Goal: Task Accomplishment & Management: Use online tool/utility

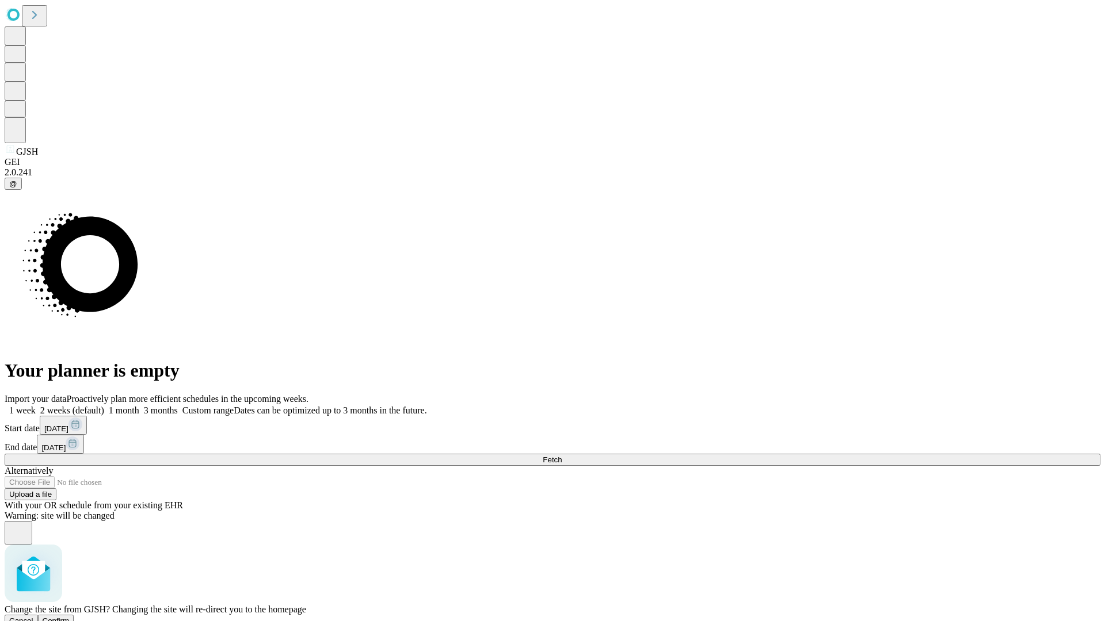
click at [70, 617] on span "Confirm" at bounding box center [56, 621] width 27 height 9
click at [104, 406] on label "2 weeks (default)" at bounding box center [70, 411] width 68 height 10
click at [562, 456] on span "Fetch" at bounding box center [552, 460] width 19 height 9
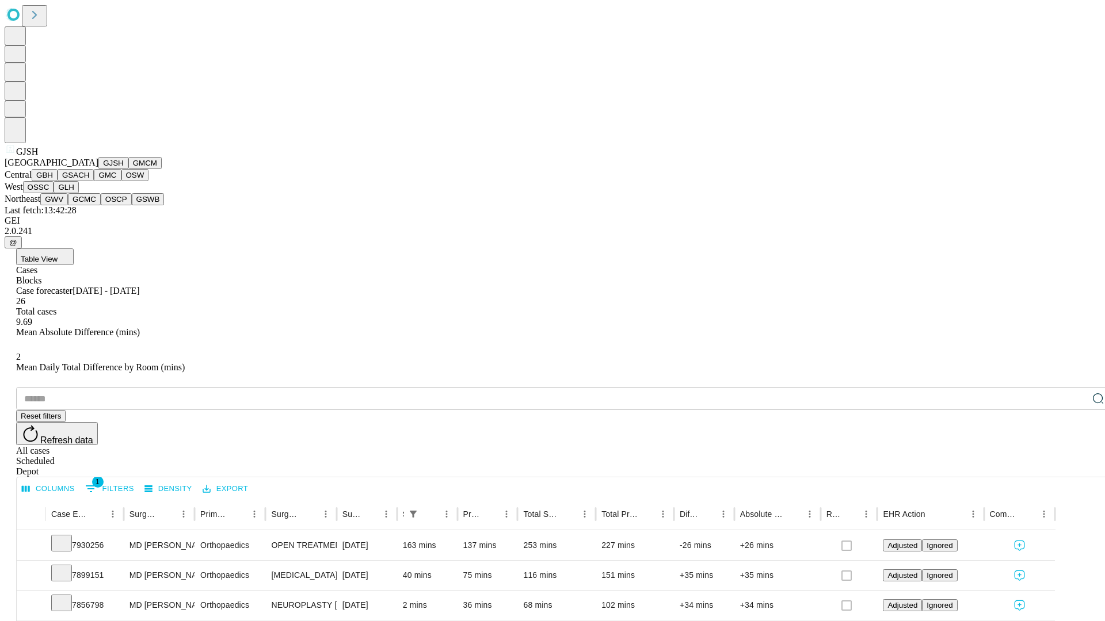
click at [128, 169] on button "GMCM" at bounding box center [144, 163] width 33 height 12
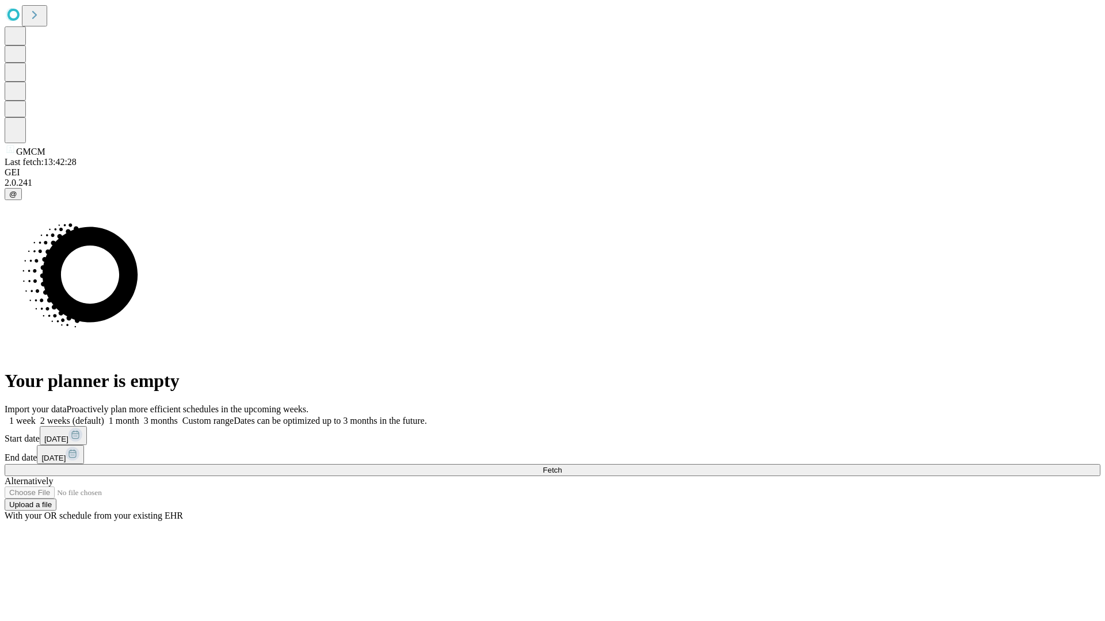
click at [104, 416] on label "2 weeks (default)" at bounding box center [70, 421] width 68 height 10
click at [562, 466] on span "Fetch" at bounding box center [552, 470] width 19 height 9
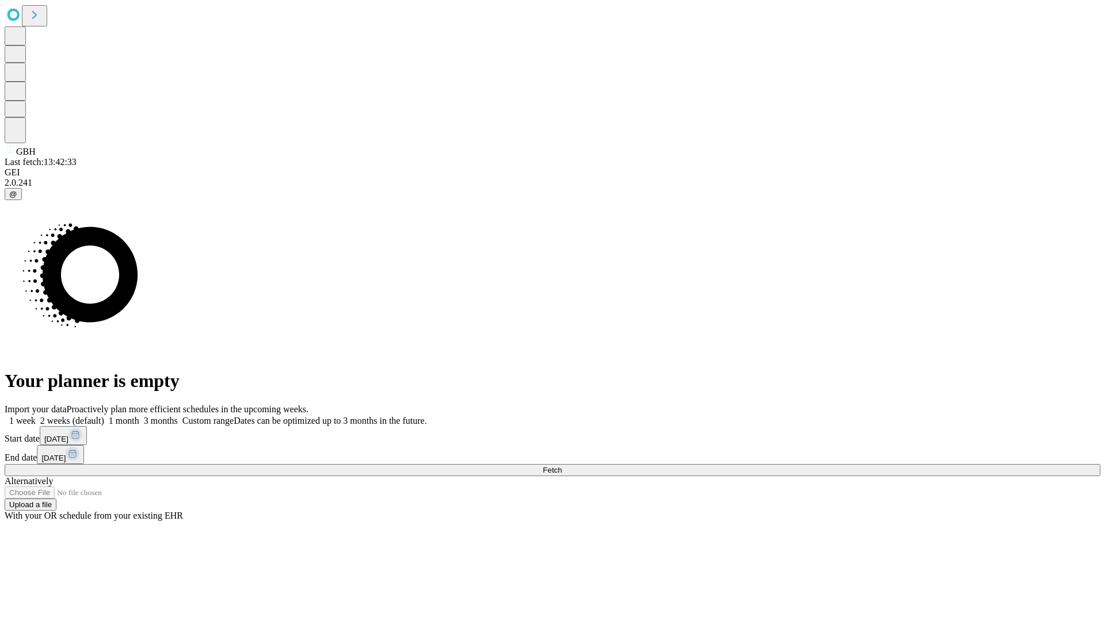
click at [104, 416] on label "2 weeks (default)" at bounding box center [70, 421] width 68 height 10
click at [562, 466] on span "Fetch" at bounding box center [552, 470] width 19 height 9
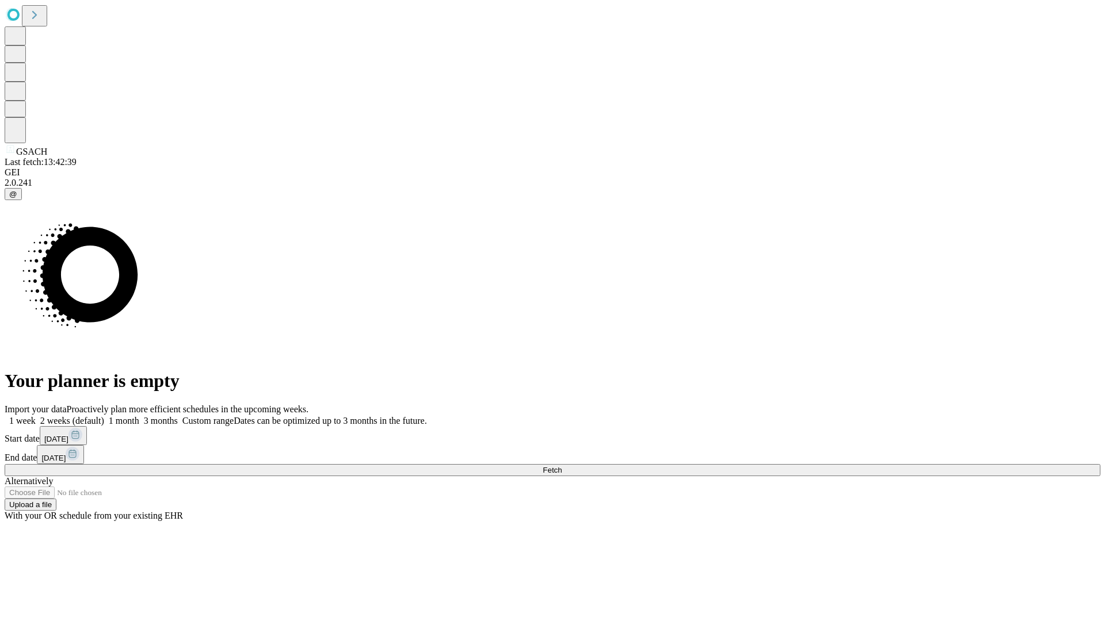
click at [562, 466] on span "Fetch" at bounding box center [552, 470] width 19 height 9
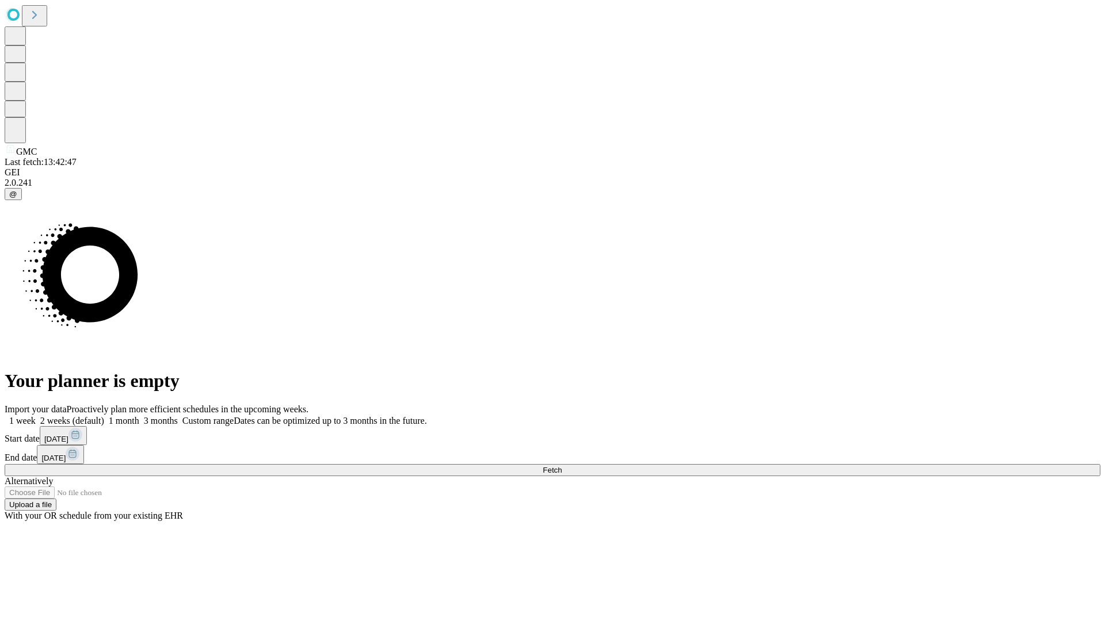
click at [562, 466] on span "Fetch" at bounding box center [552, 470] width 19 height 9
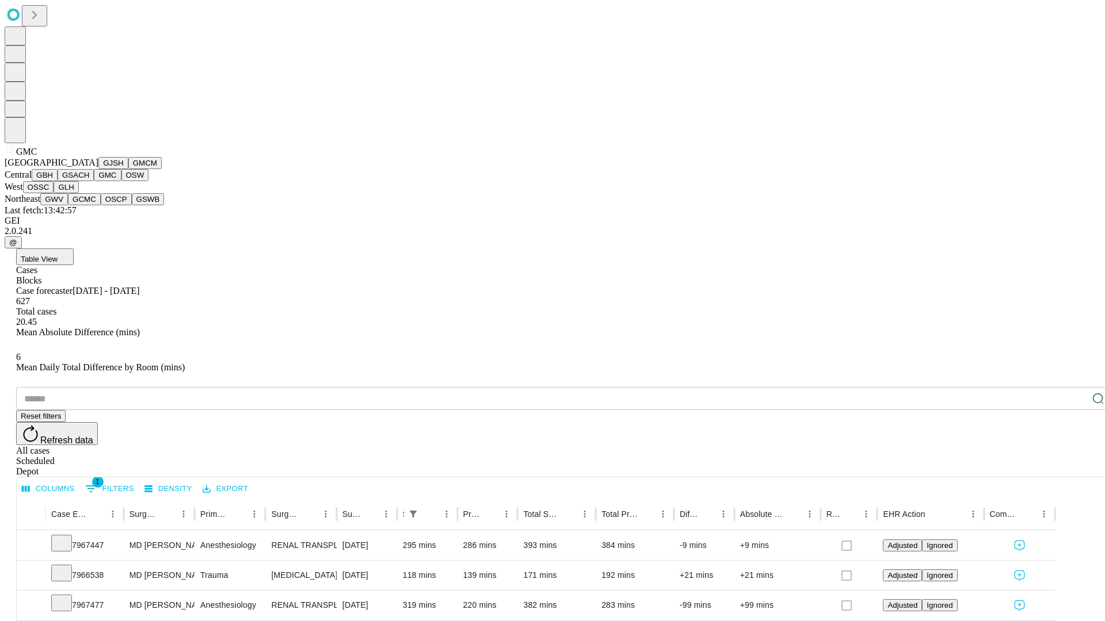
click at [121, 181] on button "OSW" at bounding box center [135, 175] width 28 height 12
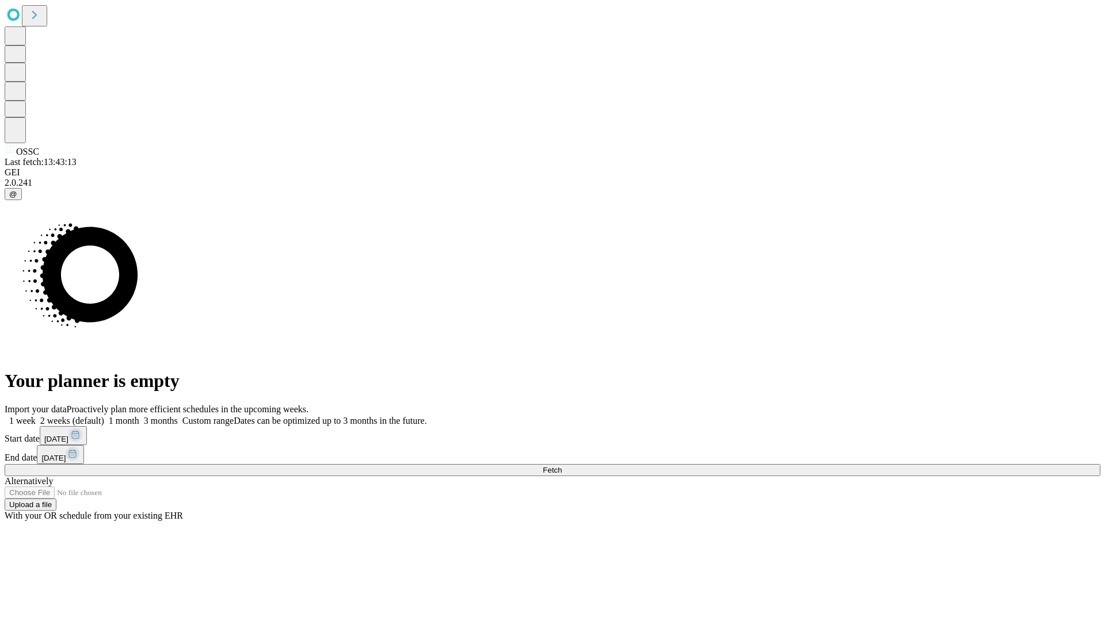
click at [104, 416] on label "2 weeks (default)" at bounding box center [70, 421] width 68 height 10
click at [562, 466] on span "Fetch" at bounding box center [552, 470] width 19 height 9
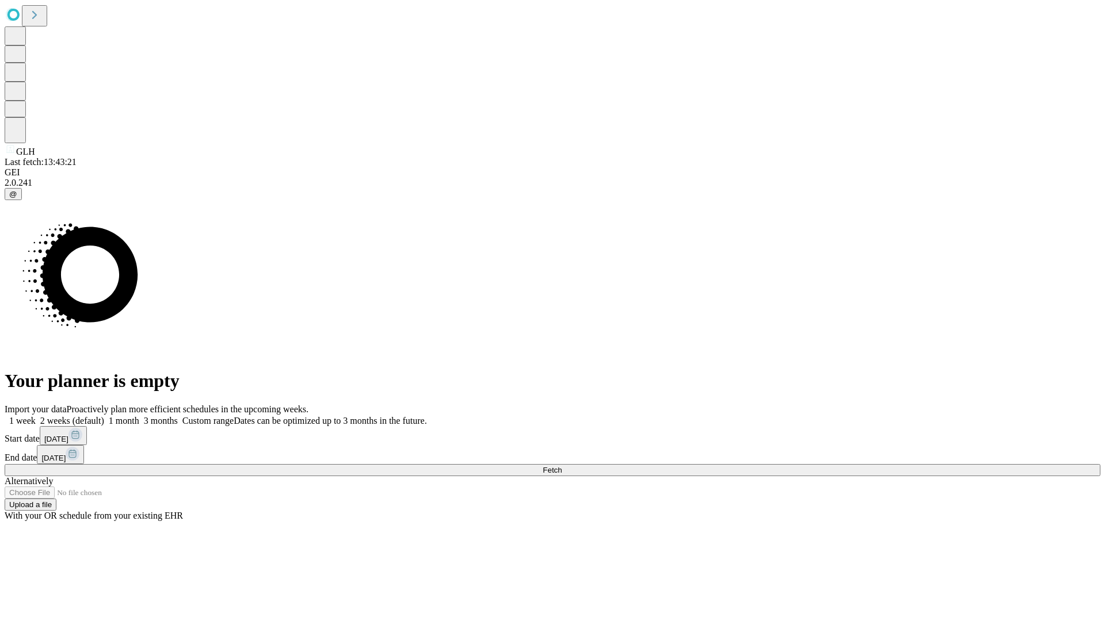
click at [104, 416] on label "2 weeks (default)" at bounding box center [70, 421] width 68 height 10
click at [562, 466] on span "Fetch" at bounding box center [552, 470] width 19 height 9
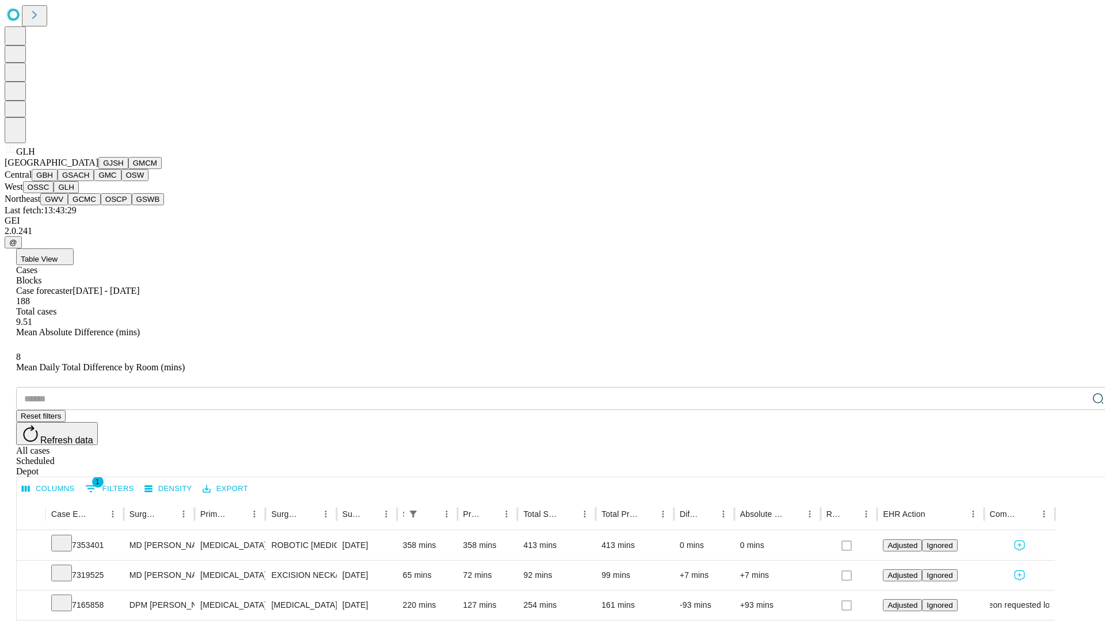
click at [68, 205] on button "GWV" at bounding box center [54, 199] width 28 height 12
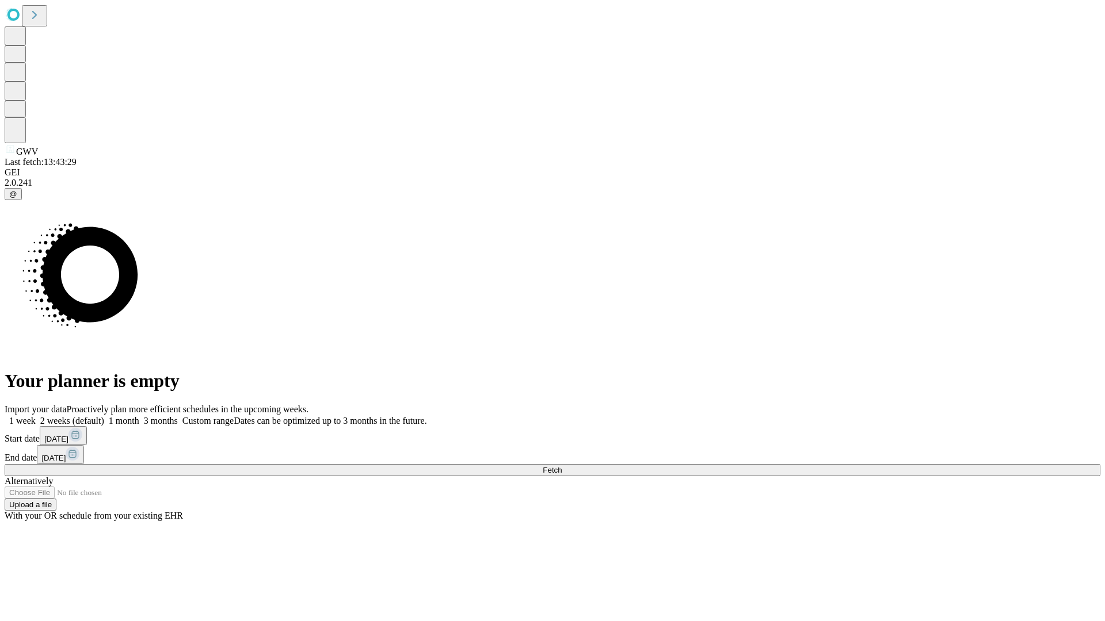
click at [562, 466] on span "Fetch" at bounding box center [552, 470] width 19 height 9
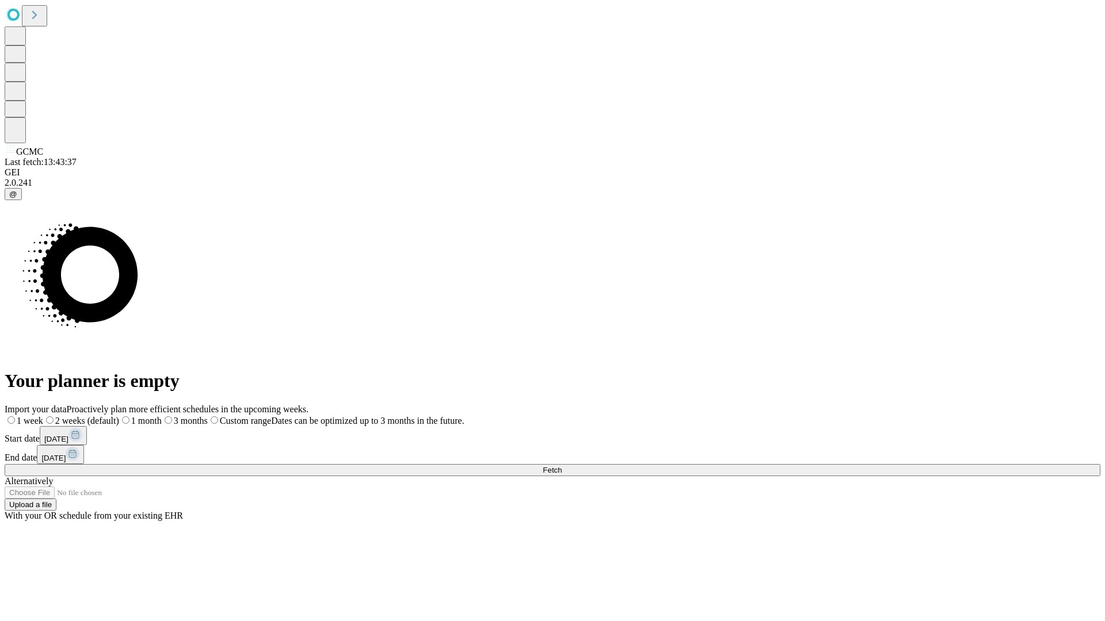
click at [119, 416] on label "2 weeks (default)" at bounding box center [81, 421] width 76 height 10
click at [562, 466] on span "Fetch" at bounding box center [552, 470] width 19 height 9
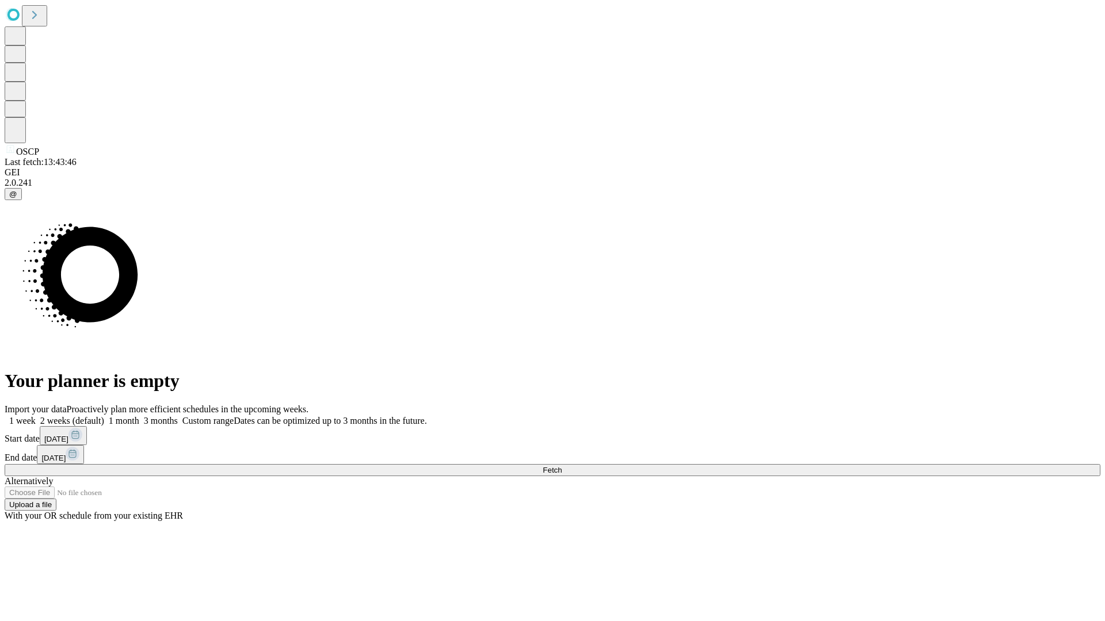
click at [104, 416] on label "2 weeks (default)" at bounding box center [70, 421] width 68 height 10
click at [562, 466] on span "Fetch" at bounding box center [552, 470] width 19 height 9
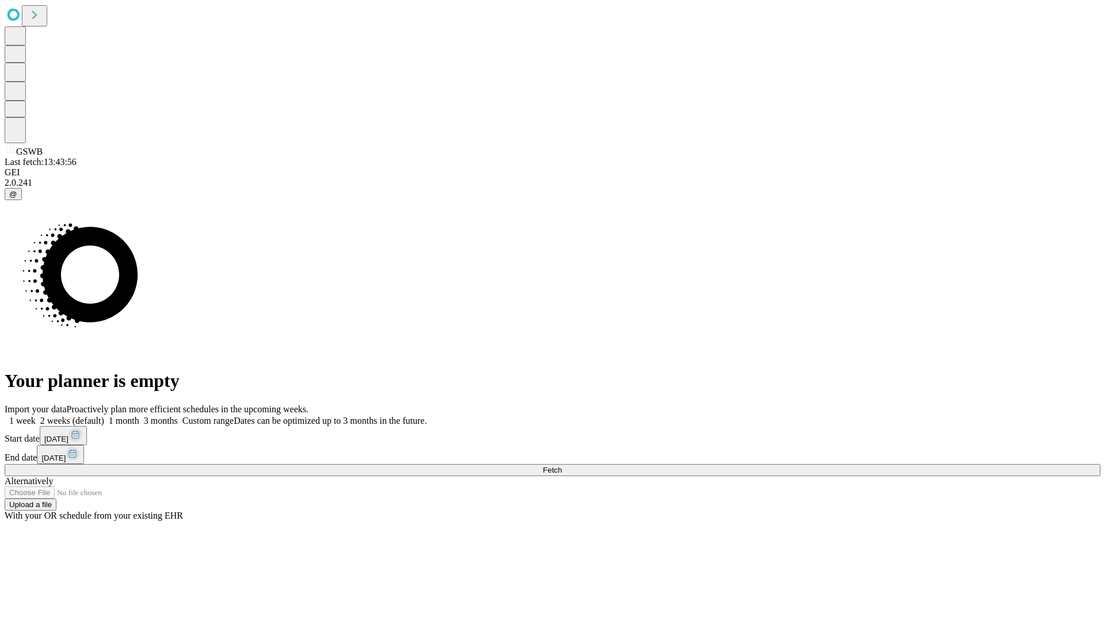
click at [104, 416] on label "2 weeks (default)" at bounding box center [70, 421] width 68 height 10
click at [562, 466] on span "Fetch" at bounding box center [552, 470] width 19 height 9
